Goal: Task Accomplishment & Management: Use online tool/utility

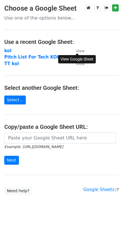
click at [81, 50] on small "View" at bounding box center [80, 51] width 9 height 4
click at [8, 50] on strong "kol" at bounding box center [7, 50] width 7 height 5
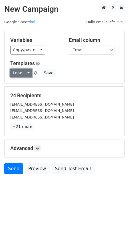
click at [18, 68] on link "Load..." at bounding box center [21, 72] width 22 height 9
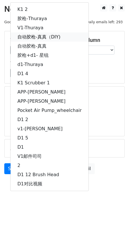
click at [39, 35] on link "自动胶枪-真真（DIY)" at bounding box center [50, 36] width 78 height 9
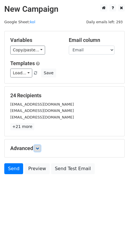
click at [36, 147] on link at bounding box center [37, 148] width 6 height 6
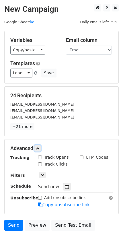
scroll to position [40, 0]
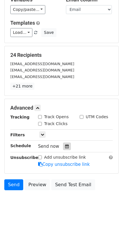
click at [66, 147] on icon at bounding box center [67, 146] width 4 height 4
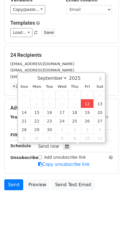
type input "[DATE] 16:58"
type input "04"
type input "58"
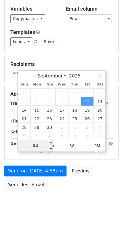
type input "9"
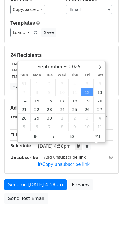
type input "[DATE] 21:58"
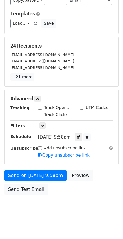
scroll to position [54, 0]
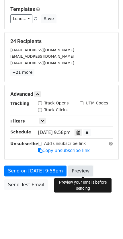
click at [78, 175] on link "Preview" at bounding box center [80, 170] width 25 height 11
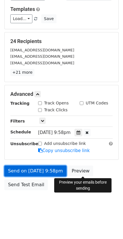
click at [32, 168] on link "Send on [DATE] 9:58pm" at bounding box center [35, 170] width 62 height 11
